Goal: Task Accomplishment & Management: Manage account settings

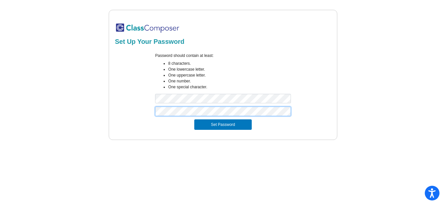
click at [194, 119] on button "Set Password" at bounding box center [222, 124] width 57 height 10
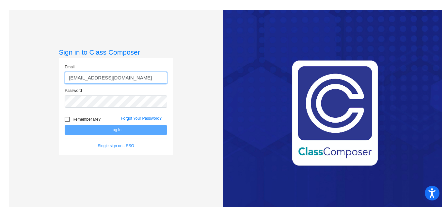
type input "[EMAIL_ADDRESS][DOMAIN_NAME]"
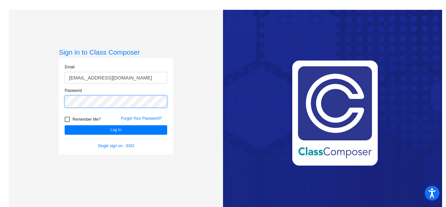
click at [65, 125] on button "Log In" at bounding box center [116, 129] width 103 height 9
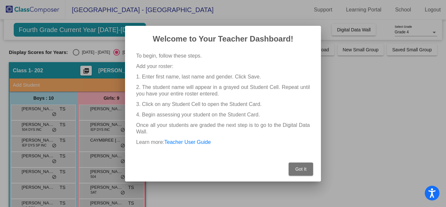
click at [301, 173] on button "Got It" at bounding box center [301, 168] width 25 height 13
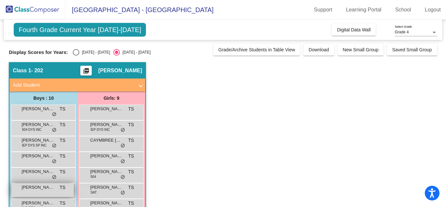
scroll to position [1, 0]
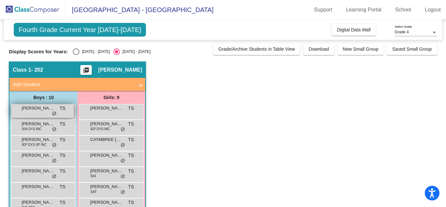
click at [41, 110] on span "[PERSON_NAME]" at bounding box center [38, 108] width 33 height 7
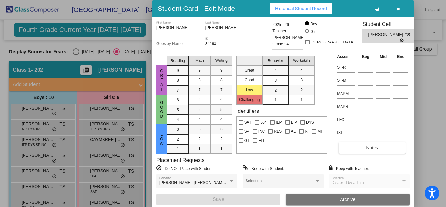
click at [399, 10] on icon "button" at bounding box center [399, 9] width 4 height 5
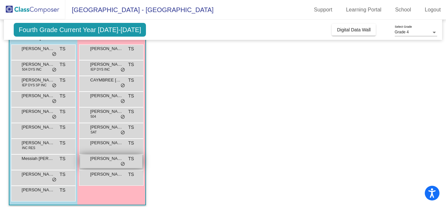
scroll to position [60, 0]
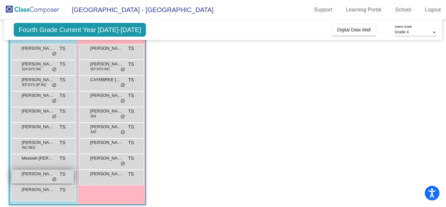
click at [38, 182] on div "[PERSON_NAME] TS lock do_not_disturb_alt" at bounding box center [42, 176] width 62 height 13
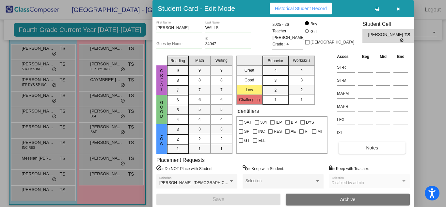
click at [400, 8] on icon "button" at bounding box center [399, 9] width 4 height 5
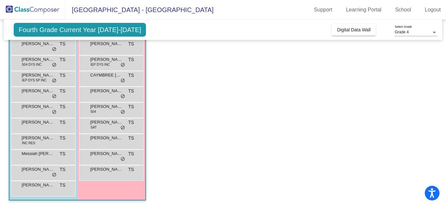
scroll to position [0, 0]
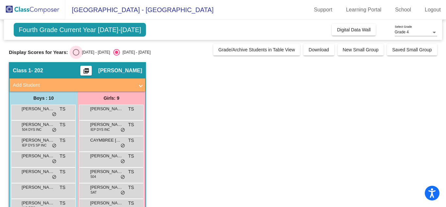
click at [73, 52] on div "Select an option" at bounding box center [76, 52] width 7 height 7
click at [76, 56] on input "[DATE] - [DATE]" at bounding box center [76, 56] width 0 height 0
radio input "true"
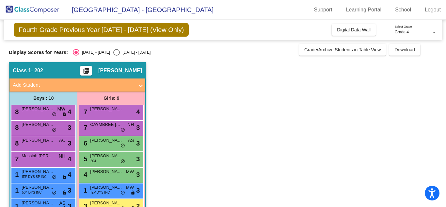
scroll to position [2, 0]
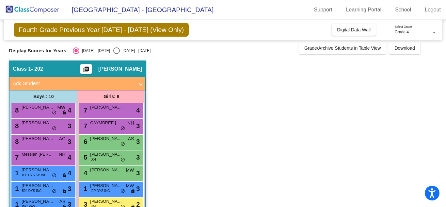
click at [194, 74] on app-classroom "Class 1 - 202 picture_as_pdf [PERSON_NAME] Add Student First Name Last Name Stu…" at bounding box center [223, 165] width 428 height 210
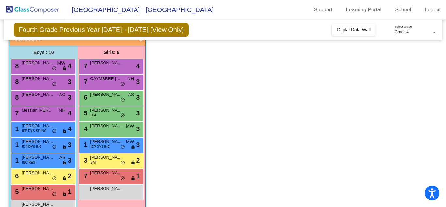
scroll to position [0, 0]
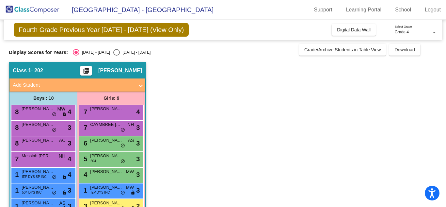
click at [141, 87] on span at bounding box center [141, 85] width 3 height 8
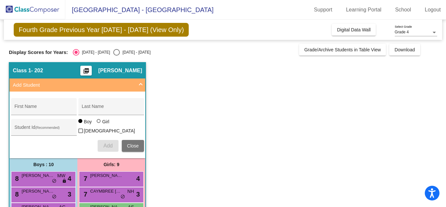
click at [141, 87] on span at bounding box center [141, 85] width 3 height 8
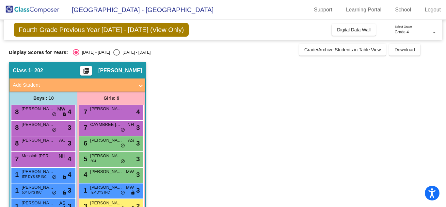
click at [191, 101] on app-classroom "Class 1 - 202 picture_as_pdf [PERSON_NAME] Add Student First Name Last Name Stu…" at bounding box center [223, 167] width 428 height 210
